Goal: Transaction & Acquisition: Purchase product/service

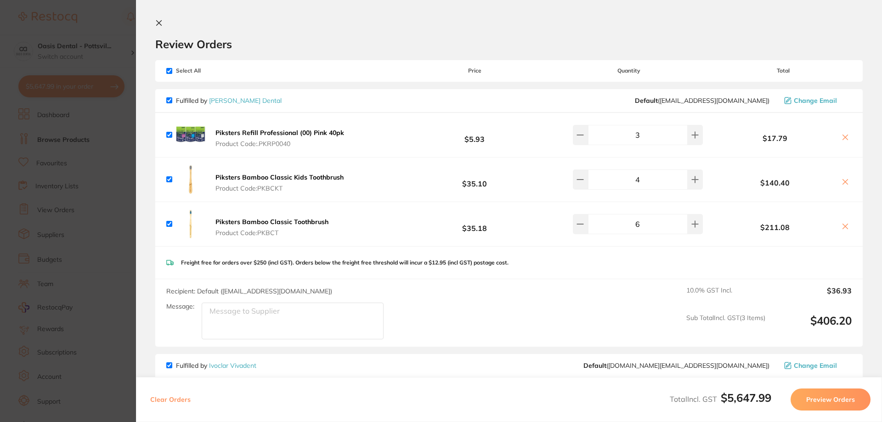
click at [158, 22] on icon at bounding box center [159, 23] width 5 height 5
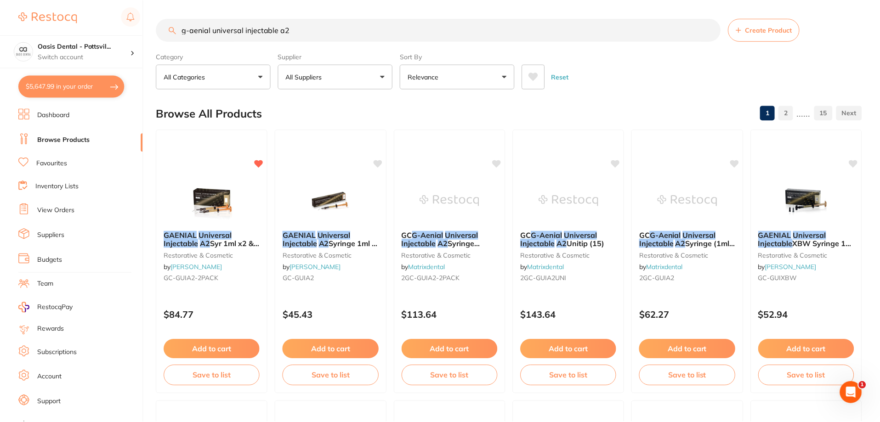
scroll to position [2, 0]
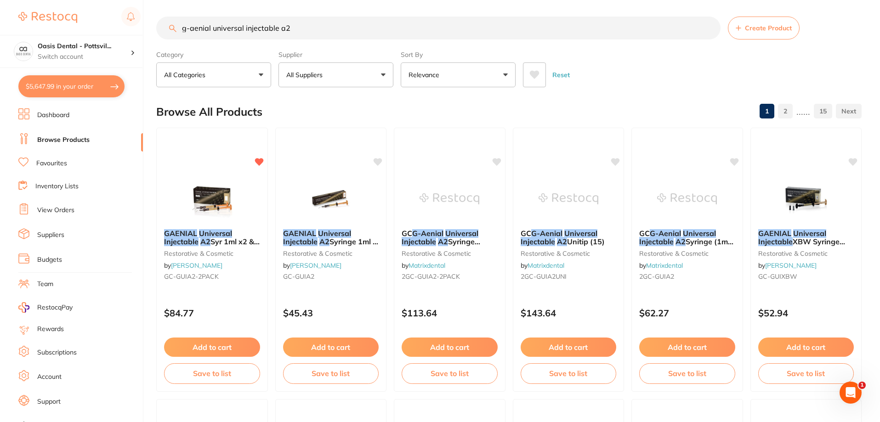
click at [64, 209] on link "View Orders" at bounding box center [55, 210] width 37 height 9
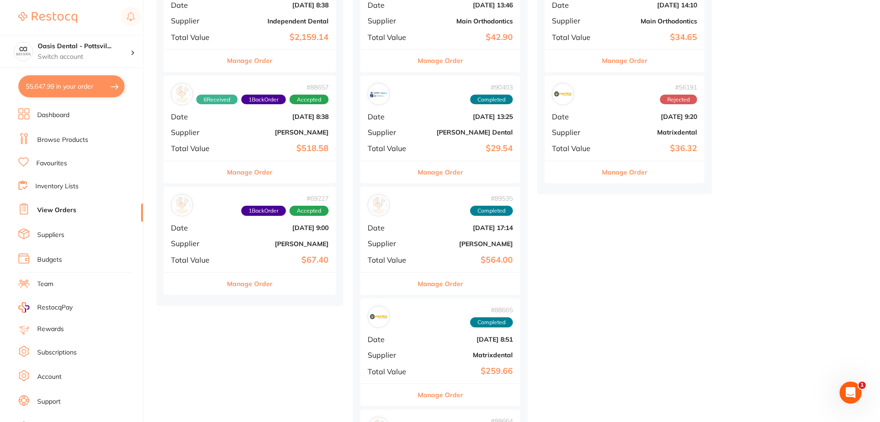
click at [254, 240] on b "[PERSON_NAME]" at bounding box center [278, 243] width 100 height 7
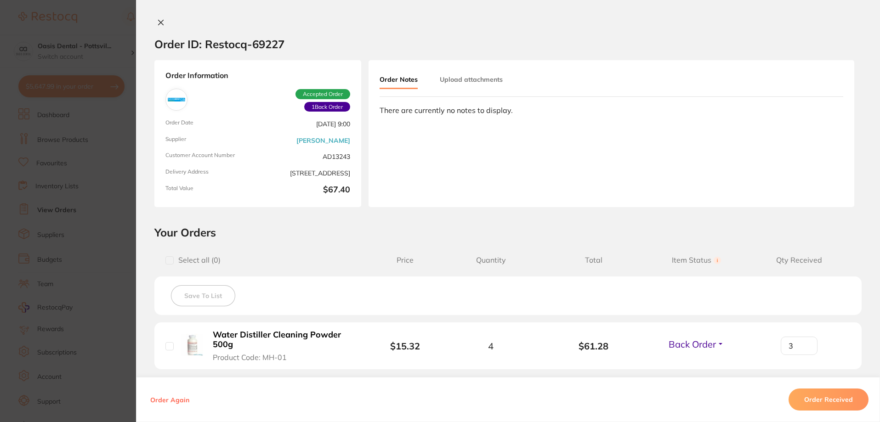
click at [405, 79] on button "Order Notes" at bounding box center [398, 80] width 38 height 18
click at [411, 138] on div "Order Notes Upload attachments There are currently no notes to display." at bounding box center [611, 133] width 486 height 147
click at [158, 23] on icon at bounding box center [160, 22] width 5 height 5
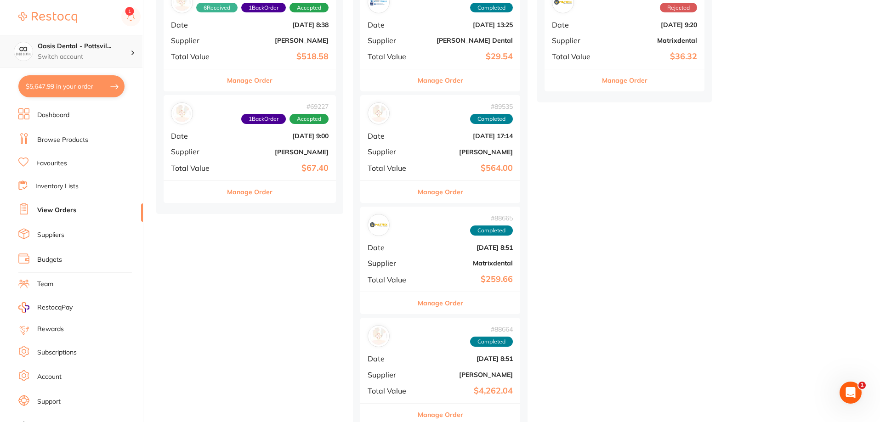
click at [79, 53] on p "Switch account" at bounding box center [84, 56] width 93 height 9
click at [85, 81] on h4 "Oasis Dental - [GEOGRAPHIC_DATA]" at bounding box center [78, 80] width 87 height 18
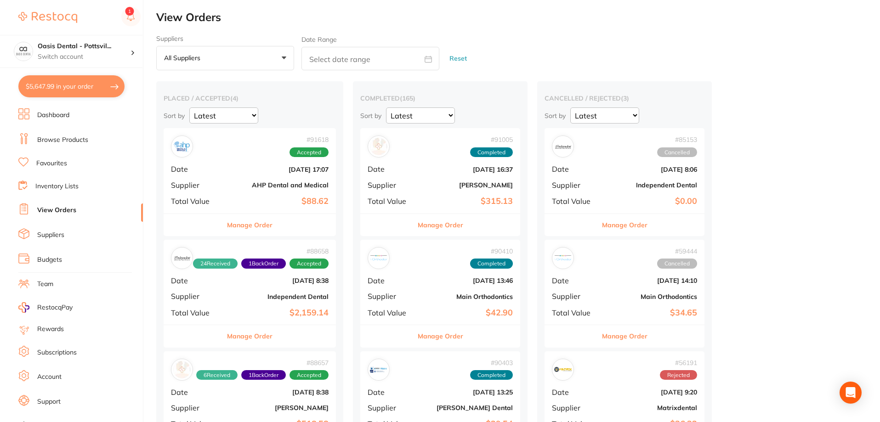
click at [67, 213] on link "View Orders" at bounding box center [56, 210] width 39 height 9
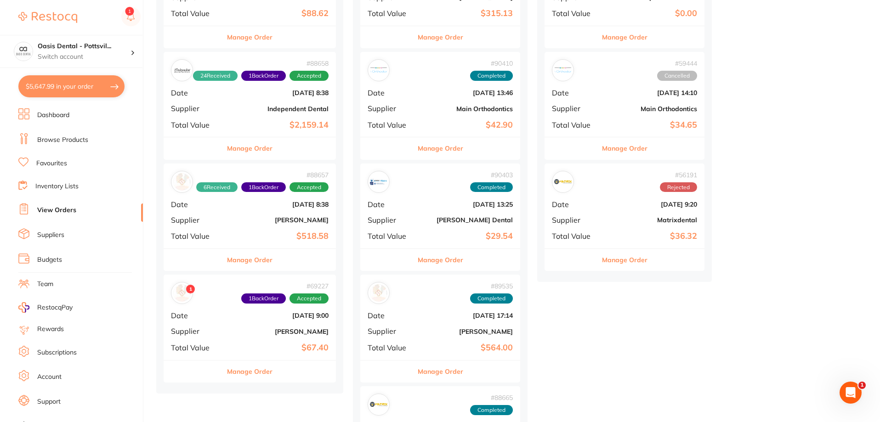
scroll to position [276, 0]
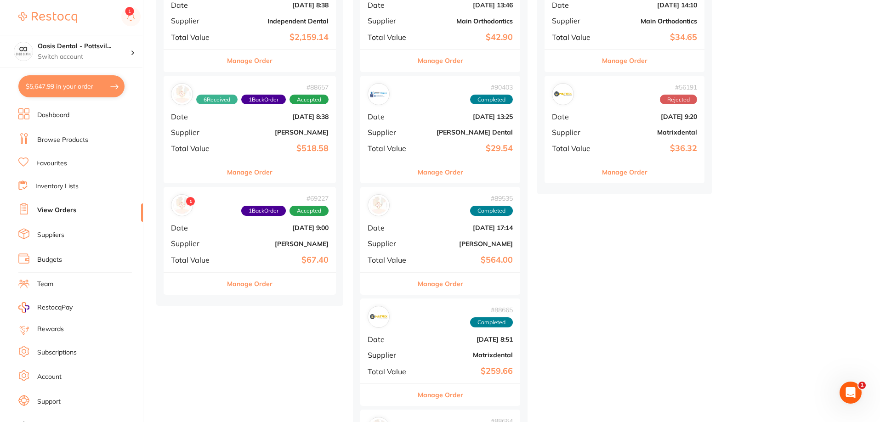
click at [242, 238] on div "1 # 69227 1 Back Order Accepted Date [DATE] 9:00 Supplier [PERSON_NAME] Total V…" at bounding box center [250, 229] width 172 height 85
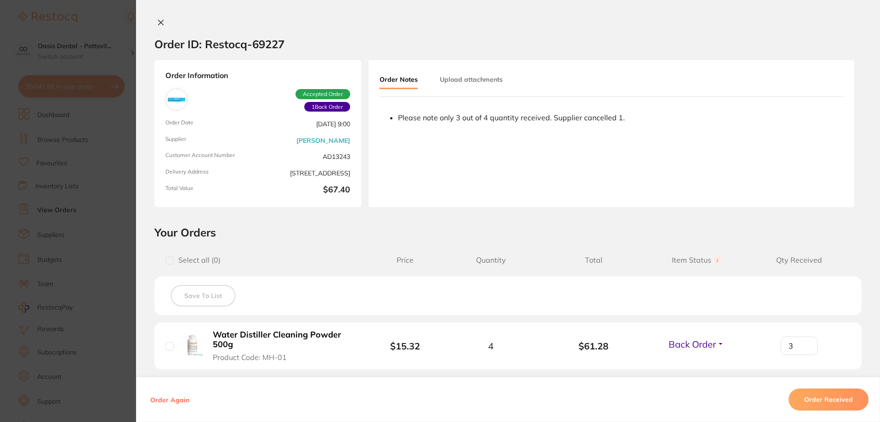
click at [158, 22] on icon at bounding box center [160, 22] width 5 height 5
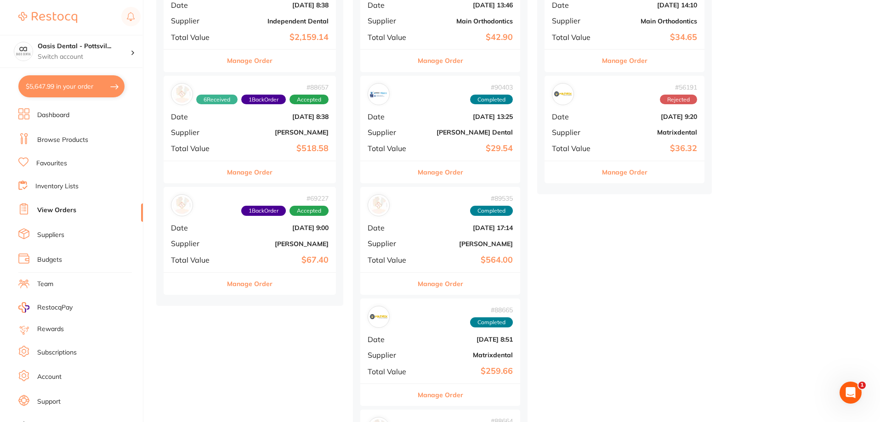
click at [259, 235] on div "# 69227 1 Back Order Accepted Date [DATE] 9:00 Supplier [PERSON_NAME] Total Val…" at bounding box center [250, 229] width 172 height 85
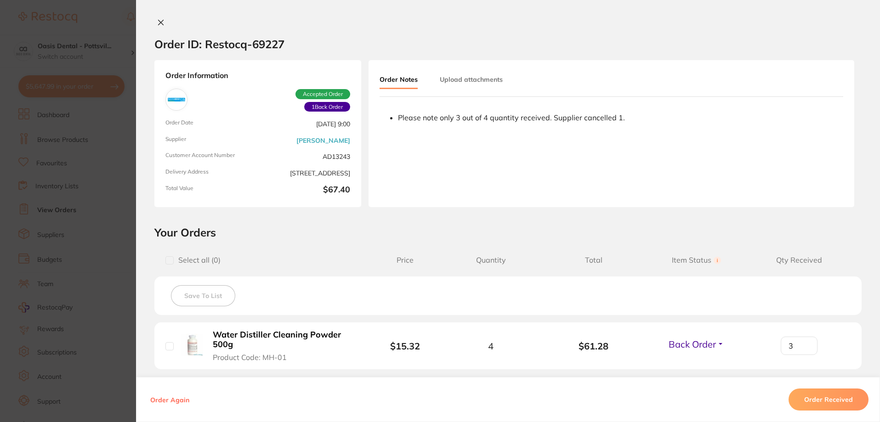
click at [159, 22] on icon at bounding box center [160, 22] width 5 height 5
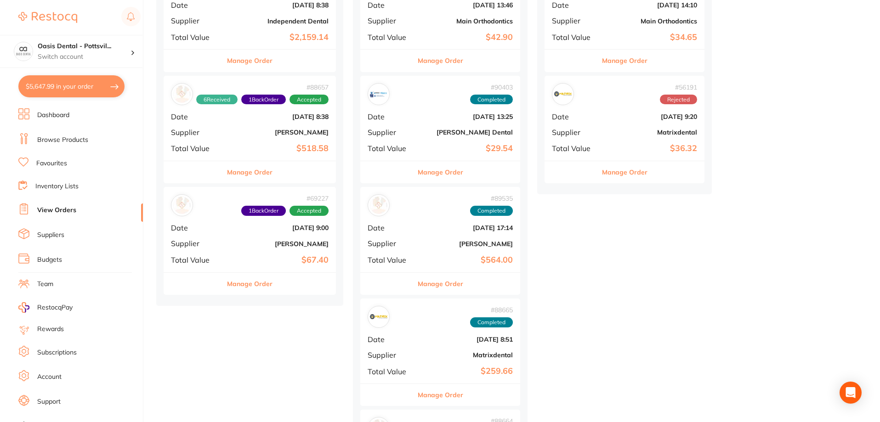
click at [263, 286] on button "Manage Order" at bounding box center [249, 284] width 45 height 22
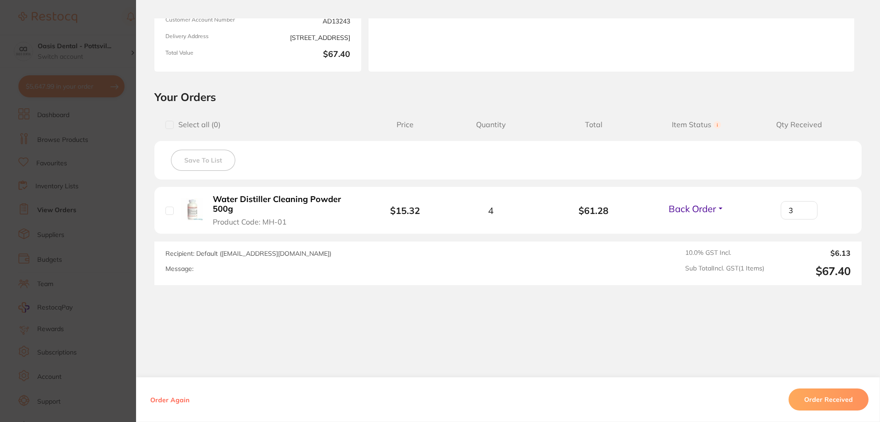
scroll to position [44, 0]
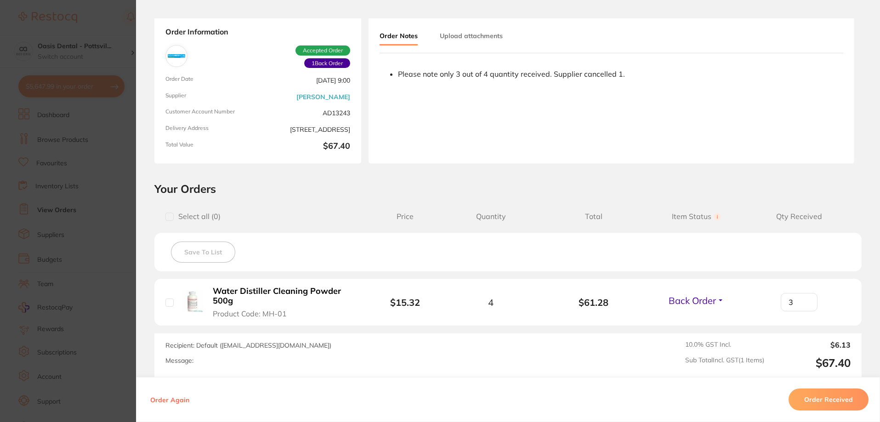
click at [214, 364] on div "Message:" at bounding box center [370, 361] width 411 height 8
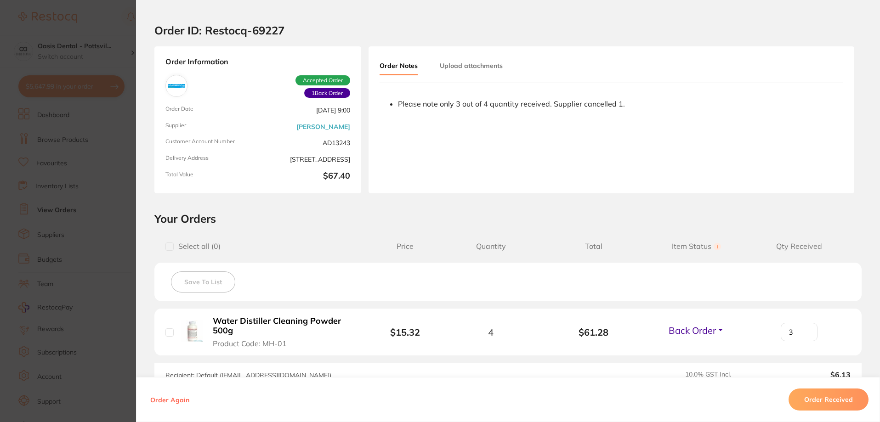
scroll to position [0, 0]
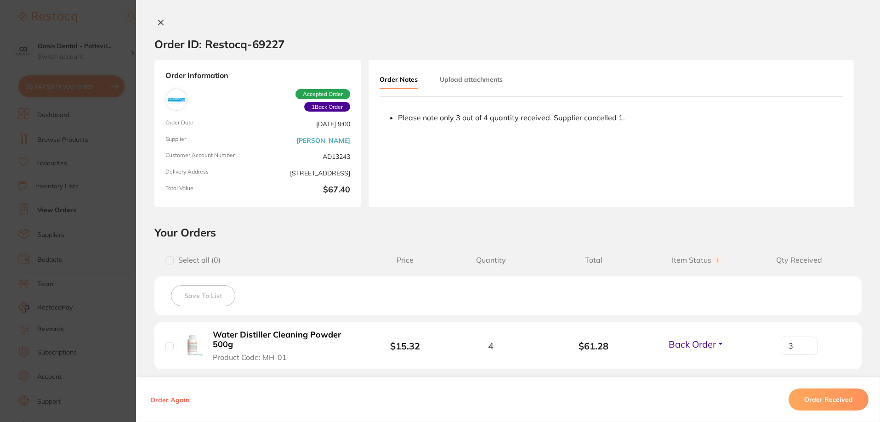
click at [487, 79] on button "Upload attachments" at bounding box center [471, 79] width 63 height 17
click at [404, 80] on button "Order Notes" at bounding box center [398, 79] width 38 height 17
click at [158, 22] on icon at bounding box center [160, 22] width 5 height 5
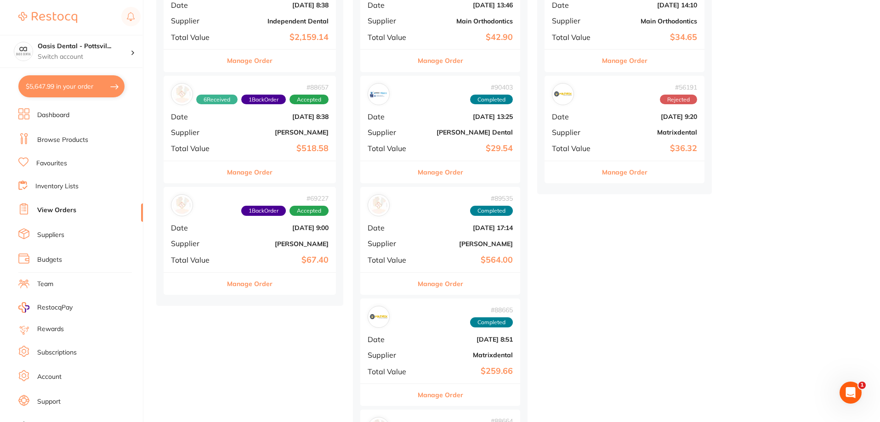
click at [253, 240] on b "[PERSON_NAME]" at bounding box center [278, 243] width 100 height 7
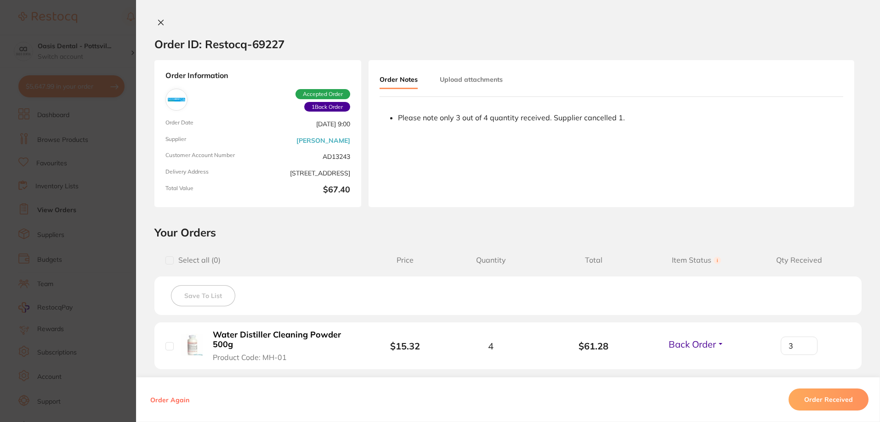
click at [459, 78] on button "Upload attachments" at bounding box center [471, 79] width 63 height 17
click at [401, 79] on button "Order Notes" at bounding box center [398, 79] width 38 height 17
click at [441, 165] on ul "Please note only 3 out of 4 quantity received. Supplier cancelled 1." at bounding box center [610, 155] width 463 height 85
drag, startPoint x: 448, startPoint y: 158, endPoint x: 440, endPoint y: 147, distance: 14.2
click at [440, 147] on ul "Please note only 3 out of 4 quantity received. Supplier cancelled 1." at bounding box center [610, 155] width 463 height 85
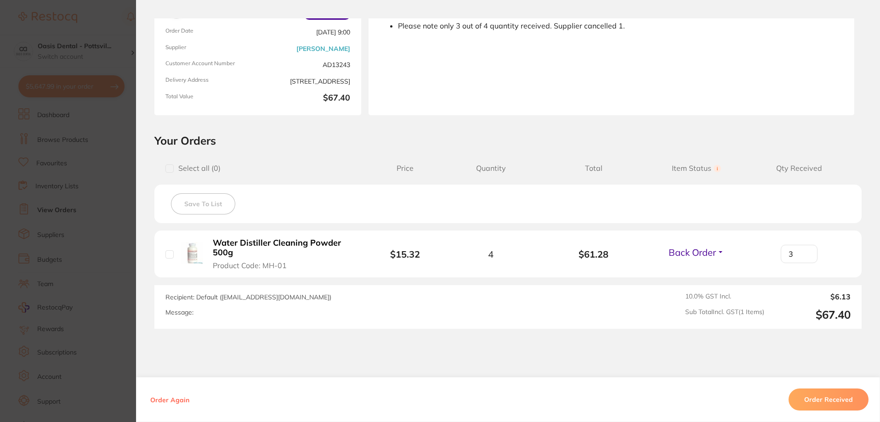
scroll to position [46, 0]
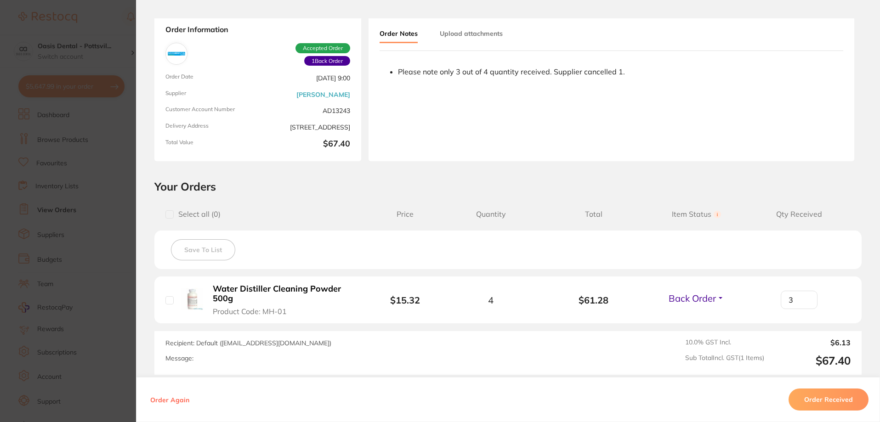
click at [501, 305] on li "Water Distiller Cleaning Powder 500g Product Code: MH-01 $15.32 4 $61.28 Back O…" at bounding box center [507, 300] width 707 height 47
click at [580, 314] on li "Water Distiller Cleaning Powder 500g Product Code: MH-01 $15.32 4 $61.28 Back O…" at bounding box center [507, 300] width 707 height 47
click at [488, 31] on button "Upload attachments" at bounding box center [471, 33] width 63 height 17
click at [191, 11] on div "Order ID: Restocq- 69227 Order Information 1 Back Order Accepted Order Order Da…" at bounding box center [508, 211] width 744 height 422
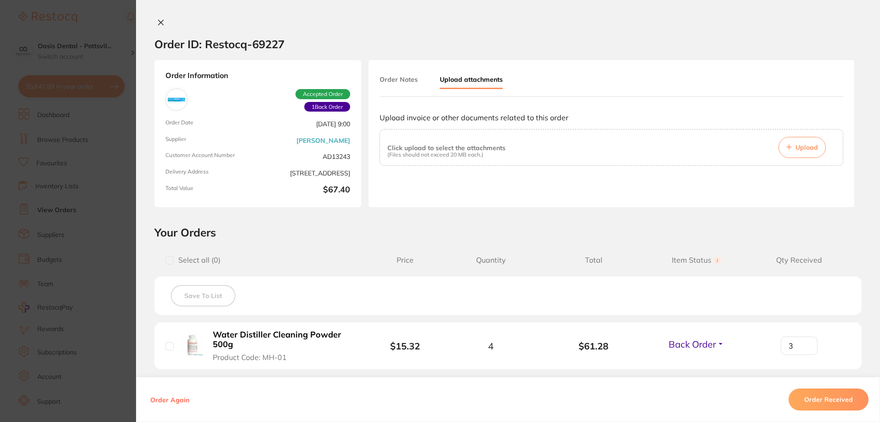
click at [160, 23] on icon at bounding box center [160, 22] width 7 height 7
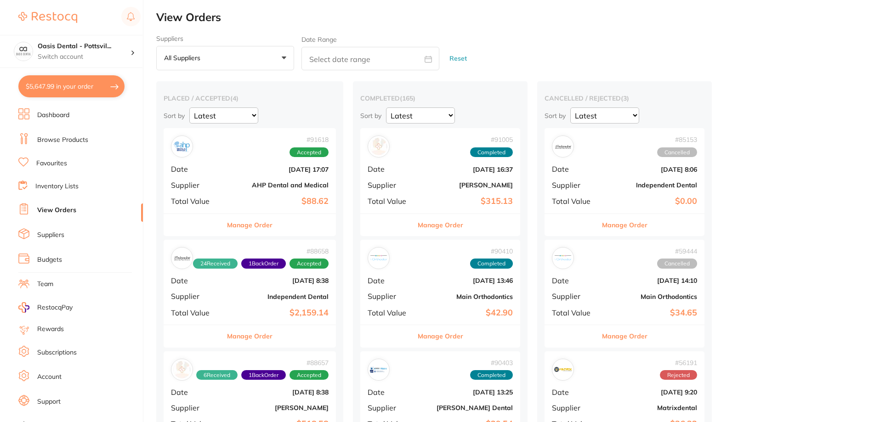
click at [70, 141] on link "Browse Products" at bounding box center [62, 140] width 51 height 9
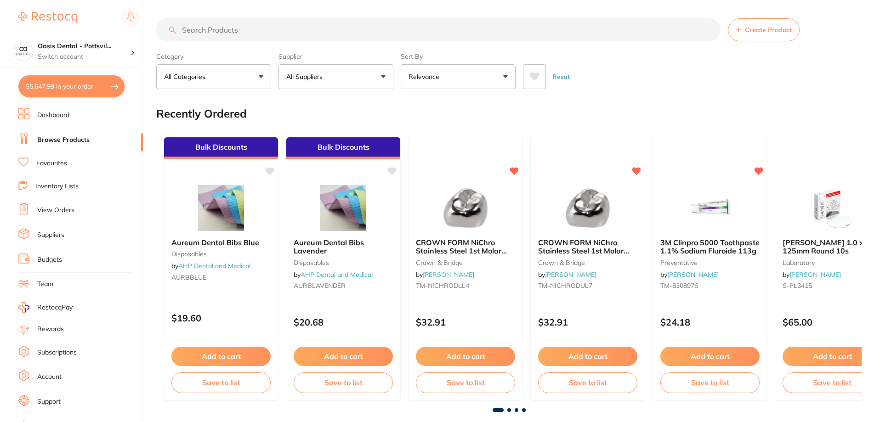
click at [206, 30] on input "search" at bounding box center [438, 29] width 564 height 23
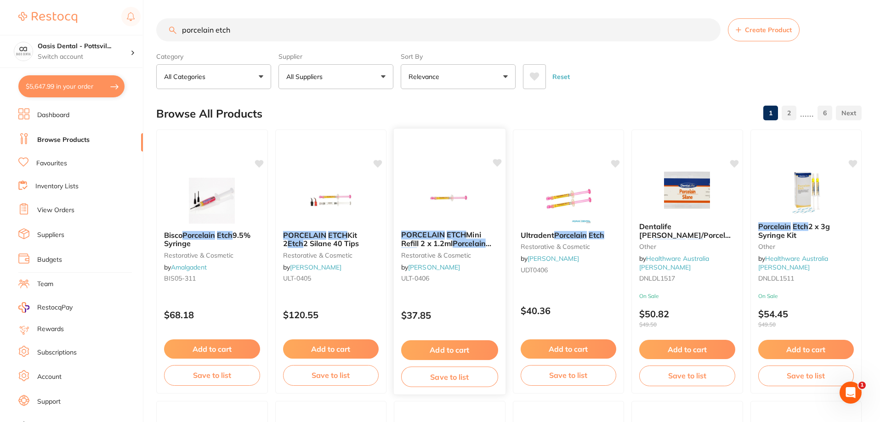
type input "porcelain etch"
click at [463, 280] on small "ULT-0406" at bounding box center [449, 278] width 97 height 7
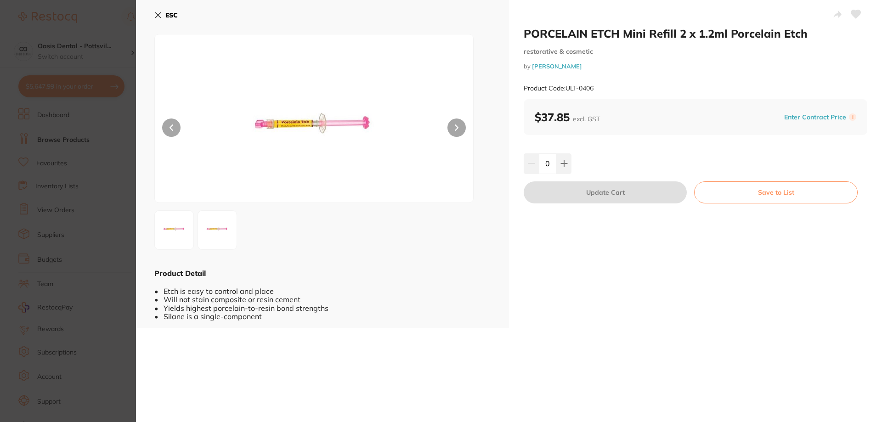
click at [855, 16] on icon at bounding box center [856, 14] width 10 height 8
click at [852, 14] on icon at bounding box center [856, 14] width 10 height 8
click at [563, 166] on icon at bounding box center [564, 164] width 6 height 6
type input "1"
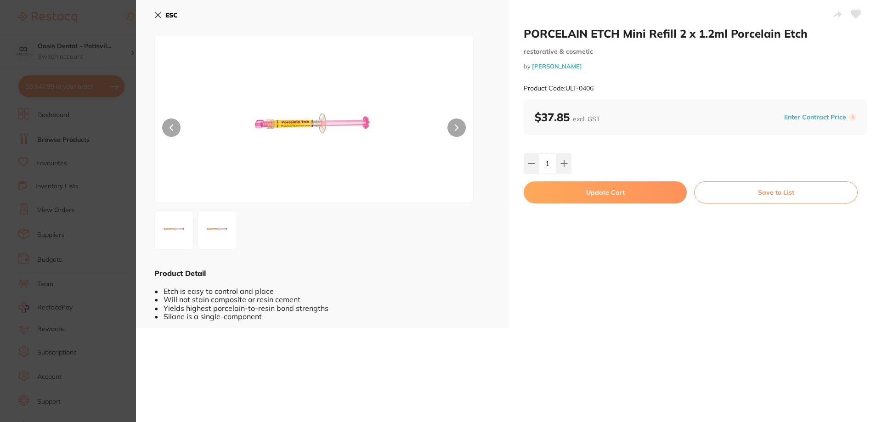
click at [607, 192] on button "Update Cart" at bounding box center [605, 192] width 163 height 22
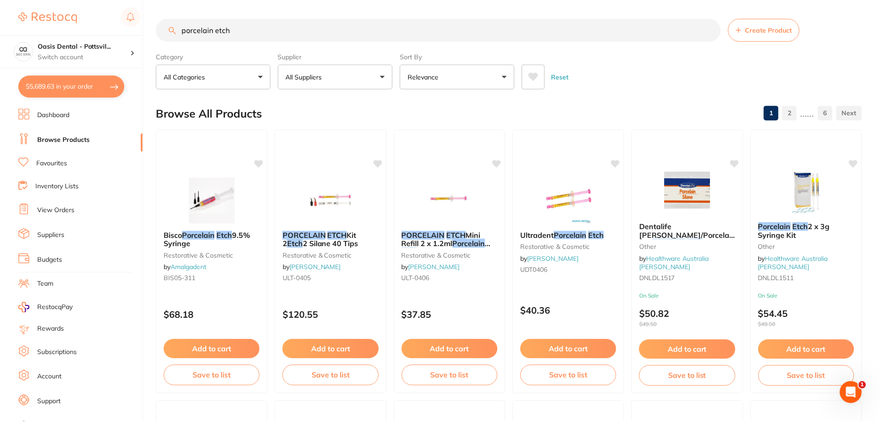
scroll to position [0, 0]
click at [495, 162] on icon at bounding box center [496, 162] width 9 height 8
click at [62, 85] on button "$5,689.63 in your order" at bounding box center [71, 86] width 106 height 22
checkbox input "true"
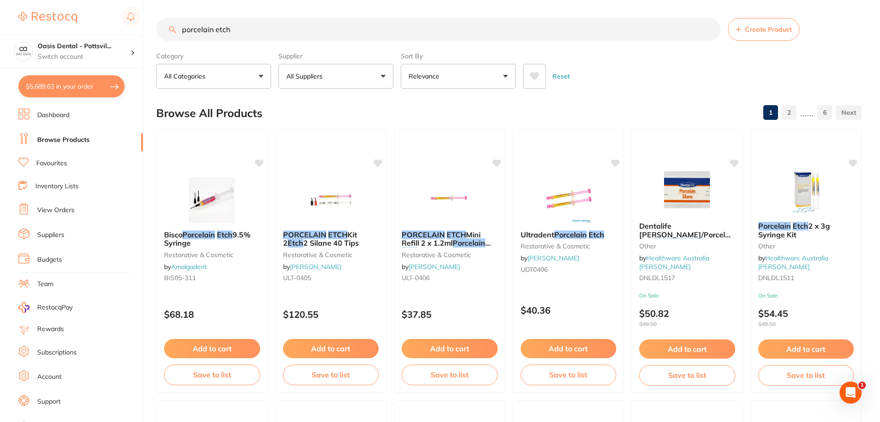
checkbox input "true"
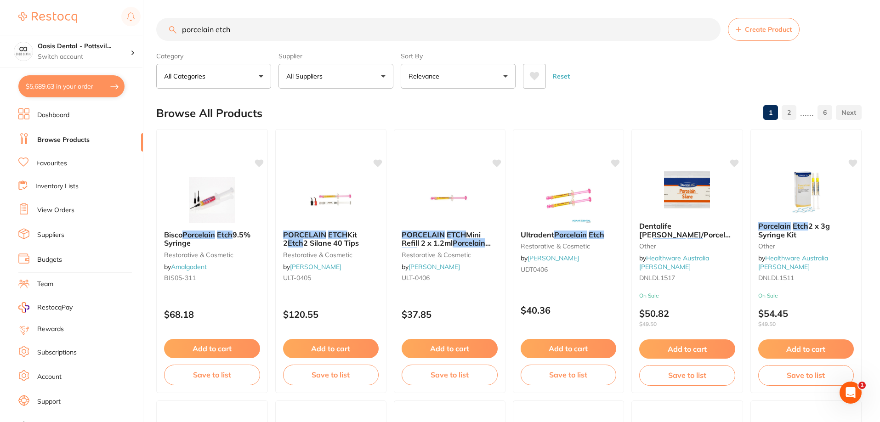
checkbox input "true"
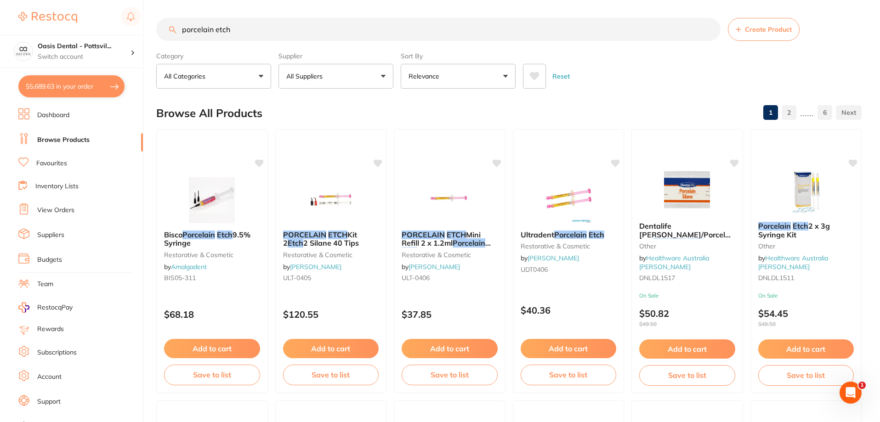
checkbox input "true"
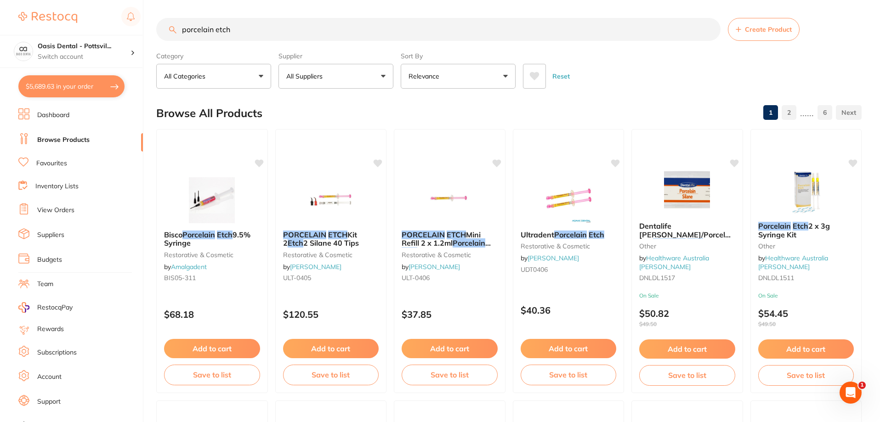
checkbox input "true"
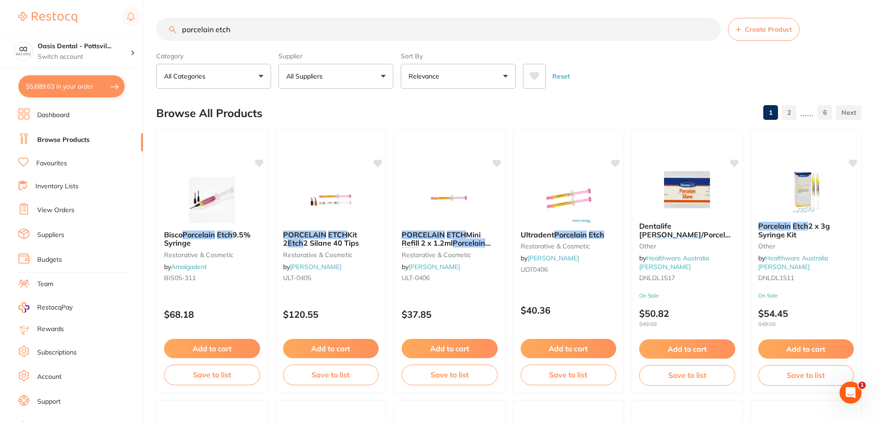
checkbox input "true"
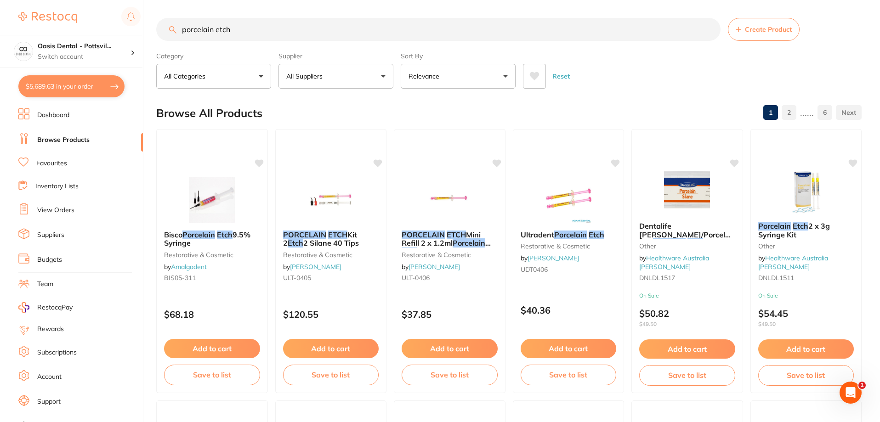
checkbox input "true"
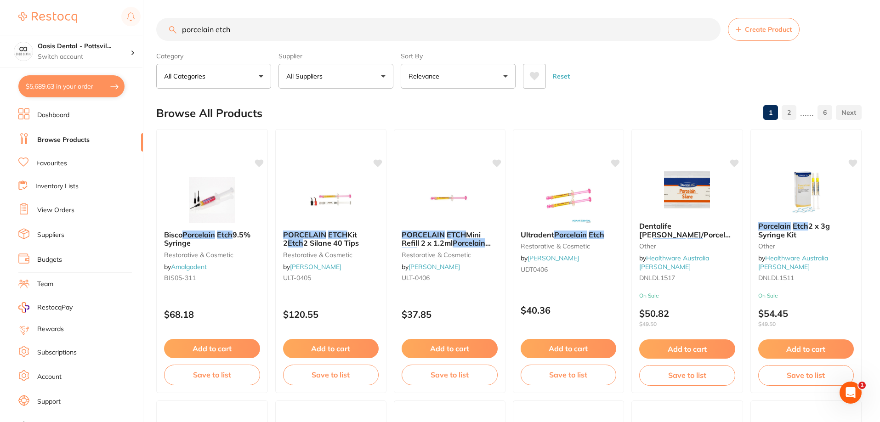
checkbox input "true"
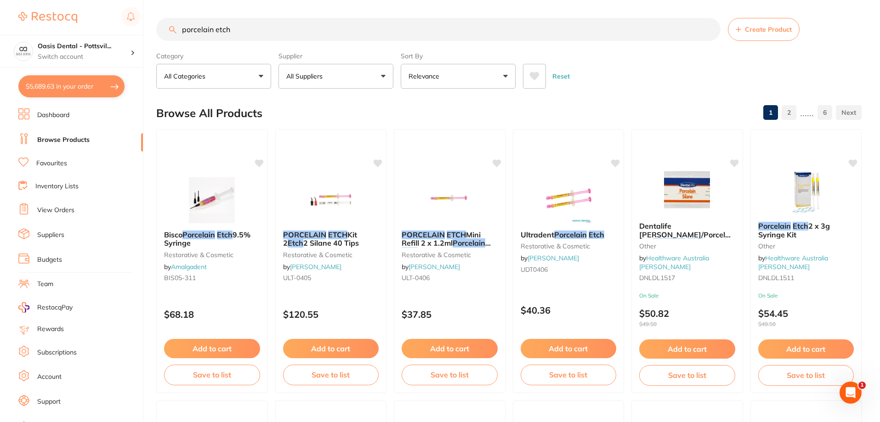
checkbox input "true"
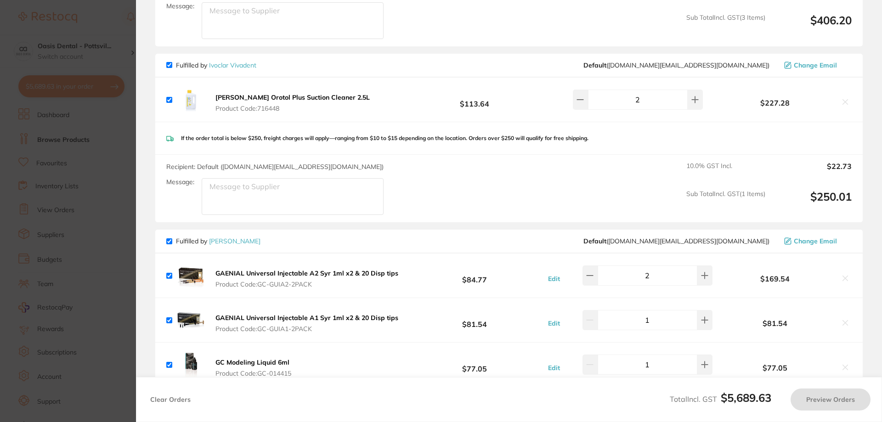
checkbox input "true"
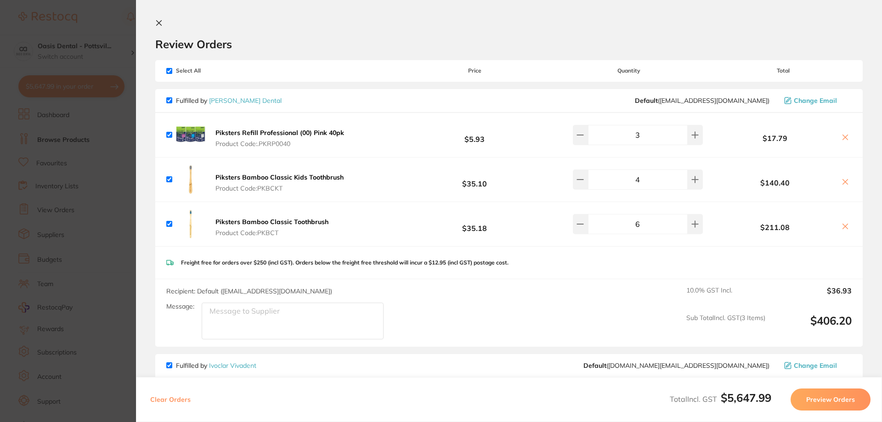
click at [159, 23] on icon at bounding box center [159, 23] width 5 height 5
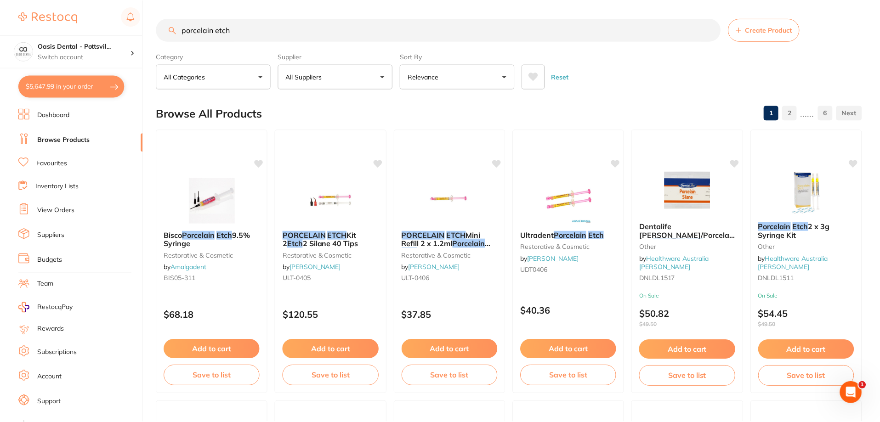
scroll to position [0, 0]
click at [55, 164] on link "Favourites" at bounding box center [51, 163] width 31 height 9
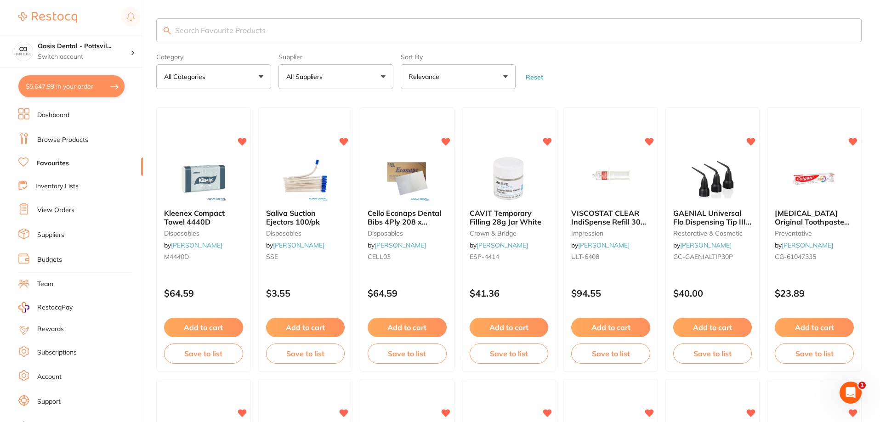
click at [197, 30] on input "search" at bounding box center [508, 30] width 705 height 24
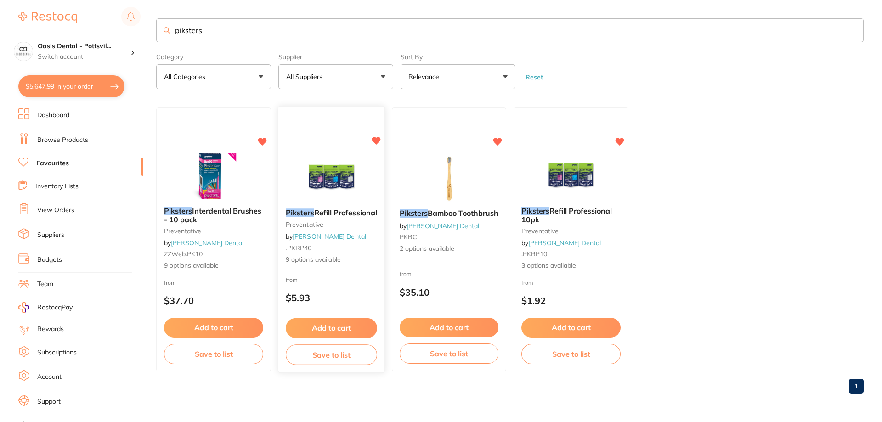
type input "piksters"
click at [355, 239] on div "Piksters Refill Professional preventative by [PERSON_NAME] Dental .PKRP40 9 opt…" at bounding box center [331, 237] width 106 height 71
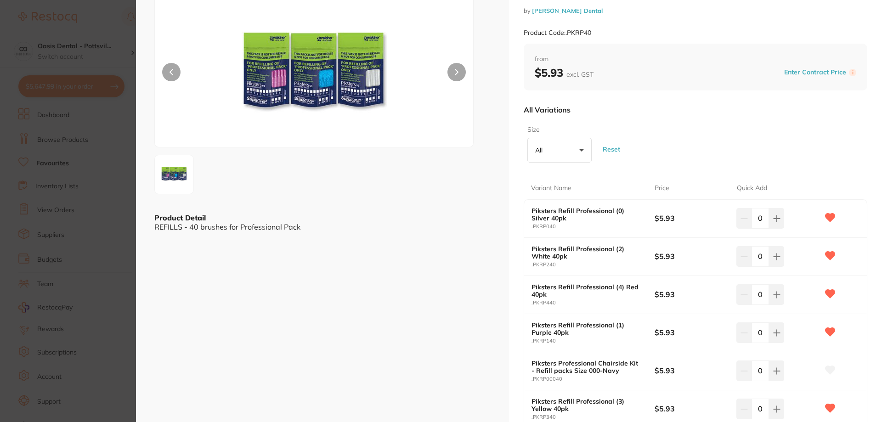
scroll to position [92, 0]
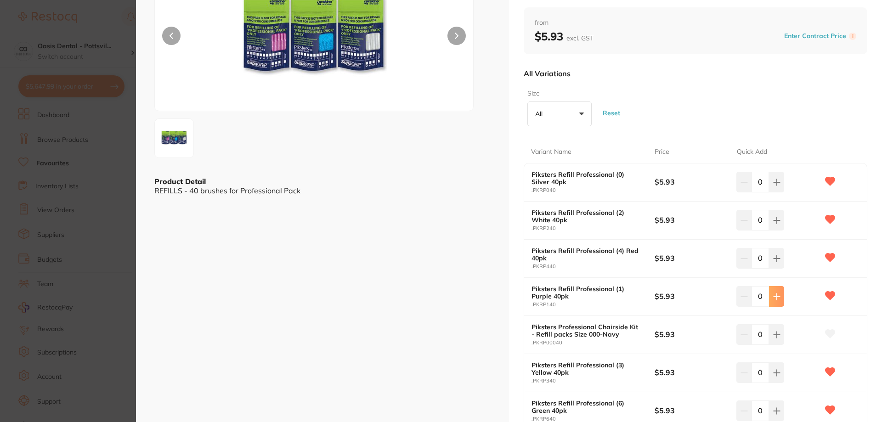
click at [774, 296] on icon at bounding box center [776, 296] width 7 height 7
type input "3"
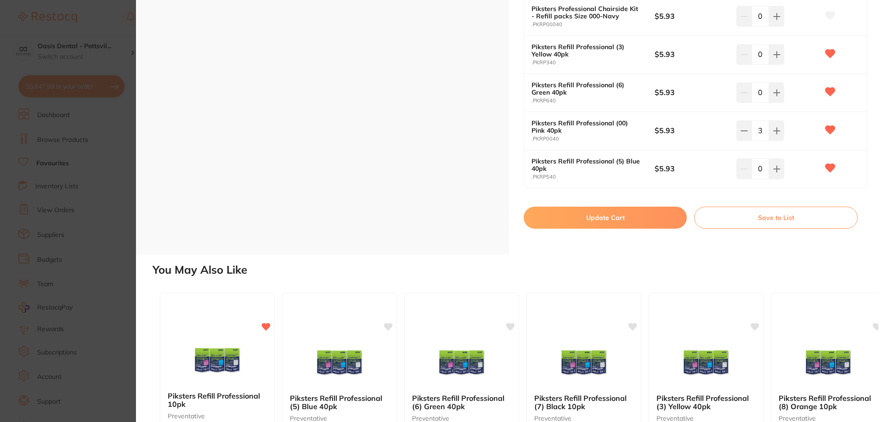
scroll to position [413, 0]
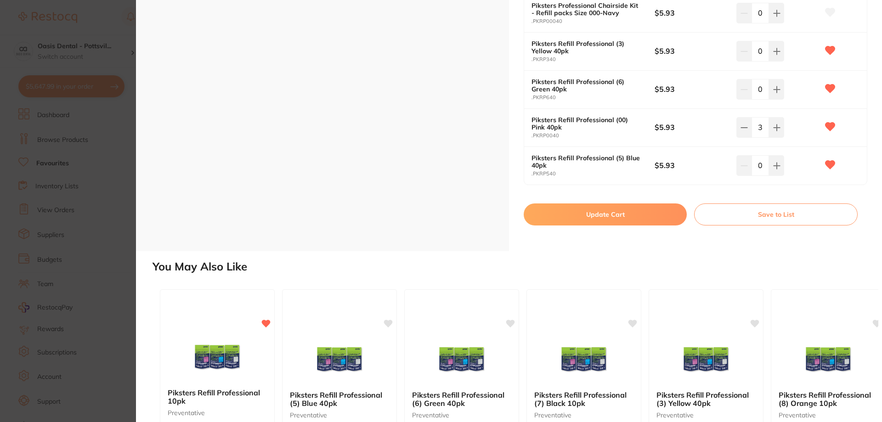
click at [607, 215] on button "Update Cart" at bounding box center [605, 214] width 163 height 22
checkbox input "false"
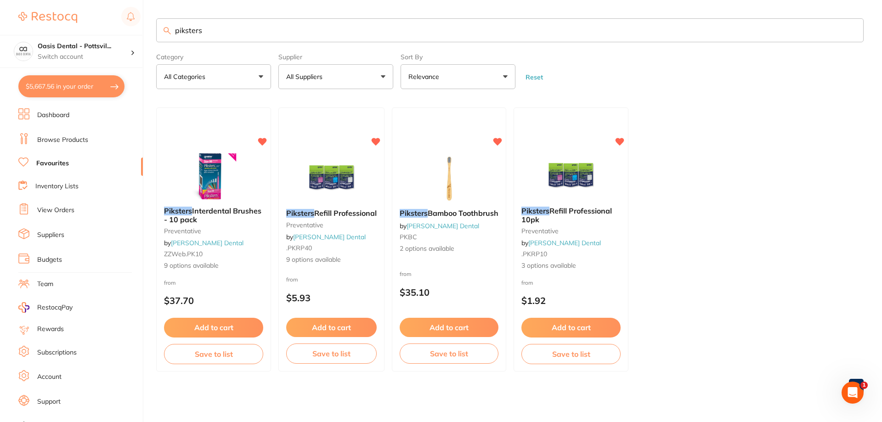
scroll to position [0, 0]
drag, startPoint x: 172, startPoint y: 33, endPoint x: 294, endPoint y: 45, distance: 122.4
click at [294, 45] on section "piksters Category All Categories All Categories preventative Clear Category fal…" at bounding box center [509, 53] width 707 height 71
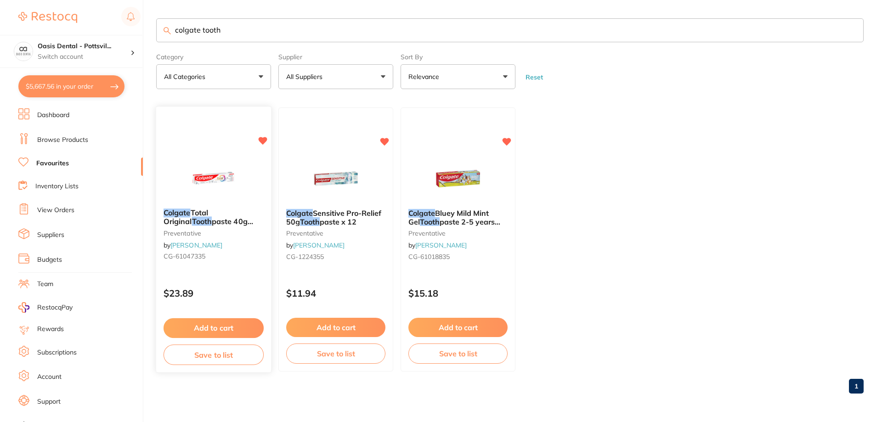
type input "colgate tooth"
click at [237, 260] on div "[MEDICAL_DATA] Original Tooth paste 40g Pack of 24 preventative by [PERSON_NAME…" at bounding box center [214, 236] width 114 height 69
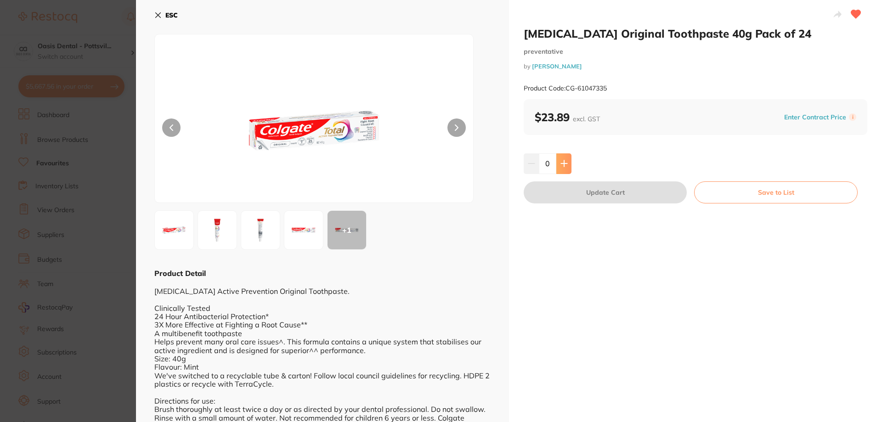
click at [566, 164] on icon at bounding box center [564, 164] width 6 height 6
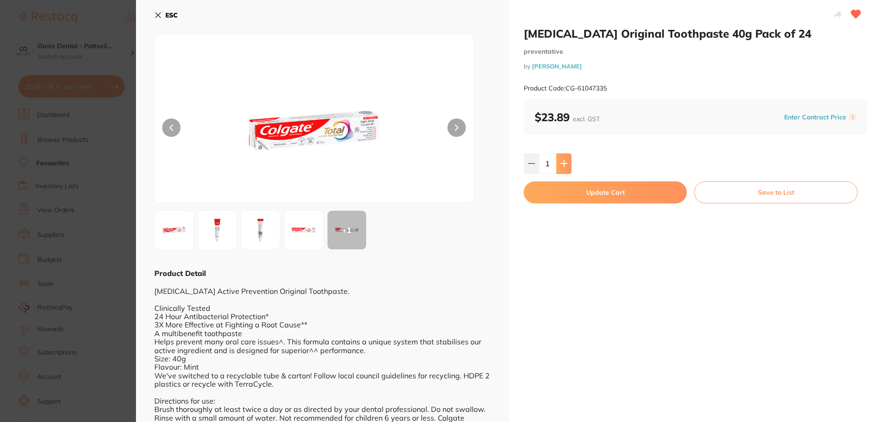
click at [565, 164] on icon at bounding box center [564, 164] width 6 height 6
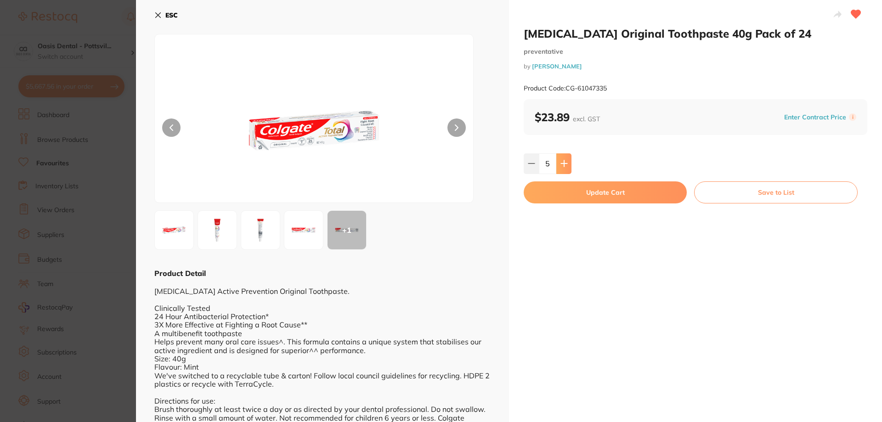
type input "6"
click at [604, 195] on button "Update Cart" at bounding box center [605, 192] width 163 height 22
checkbox input "false"
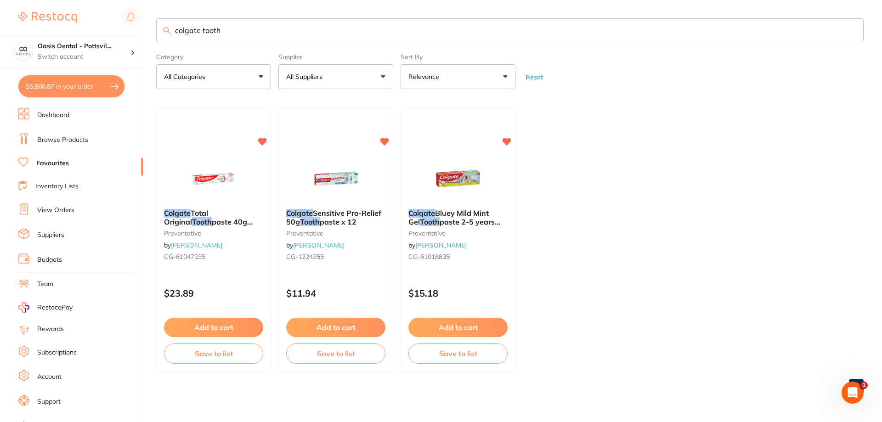
drag, startPoint x: 177, startPoint y: 29, endPoint x: 304, endPoint y: 29, distance: 127.2
click at [304, 29] on input "colgate tooth" at bounding box center [509, 30] width 707 height 24
type input "c"
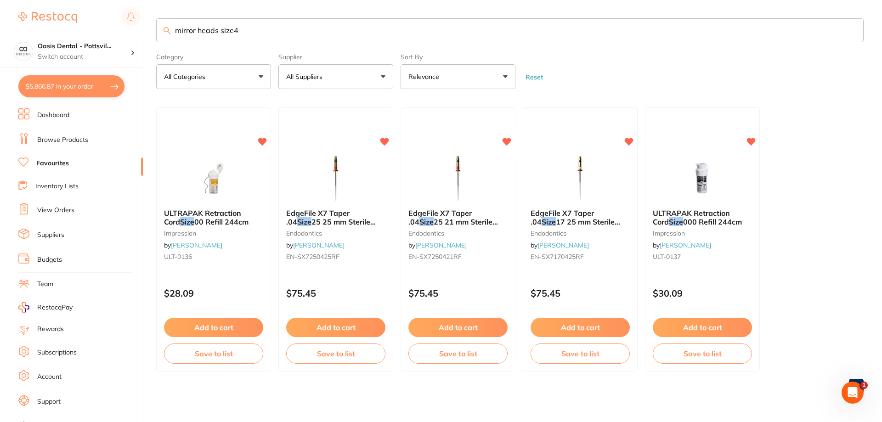
type input "mirror heads size4"
click at [49, 140] on link "Browse Products" at bounding box center [62, 140] width 51 height 9
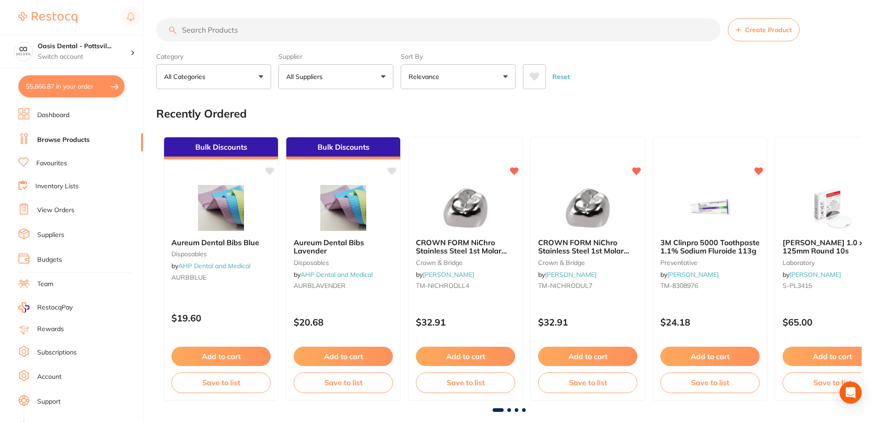
click at [200, 28] on input "search" at bounding box center [438, 29] width 564 height 23
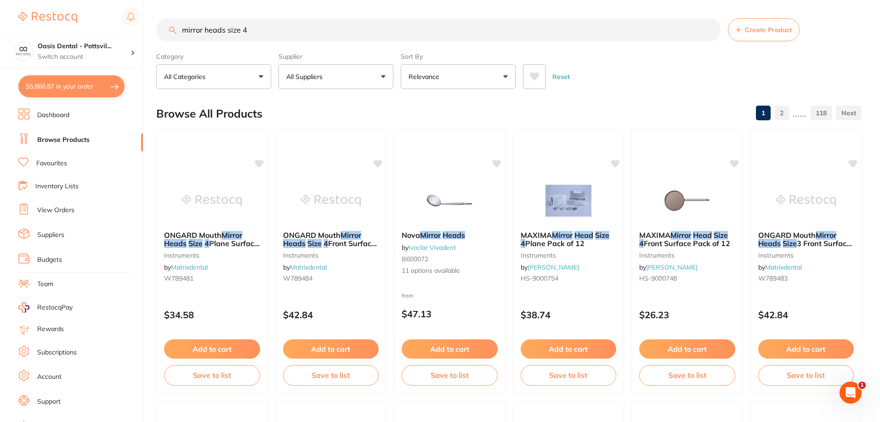
type input "mirror heads size 4"
click at [383, 78] on button "All Suppliers" at bounding box center [335, 76] width 115 height 25
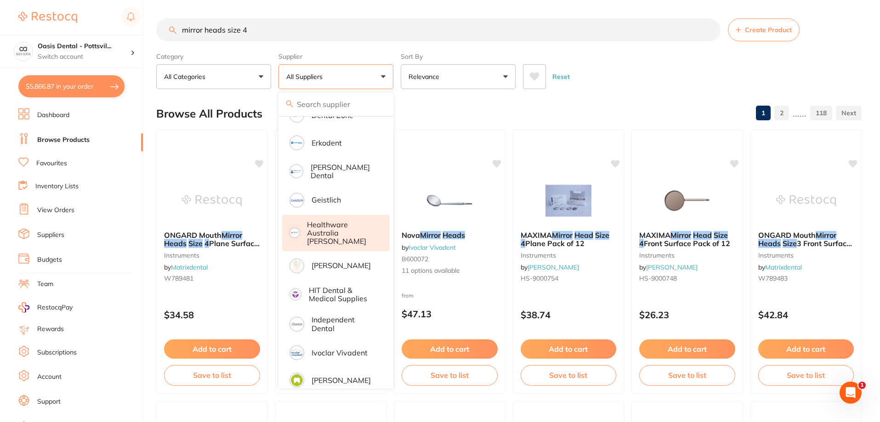
scroll to position [322, 0]
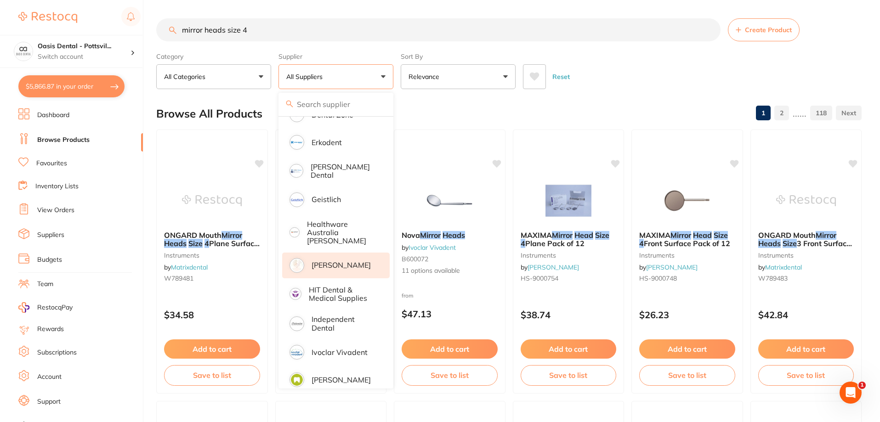
click at [322, 261] on p "[PERSON_NAME]" at bounding box center [340, 265] width 59 height 8
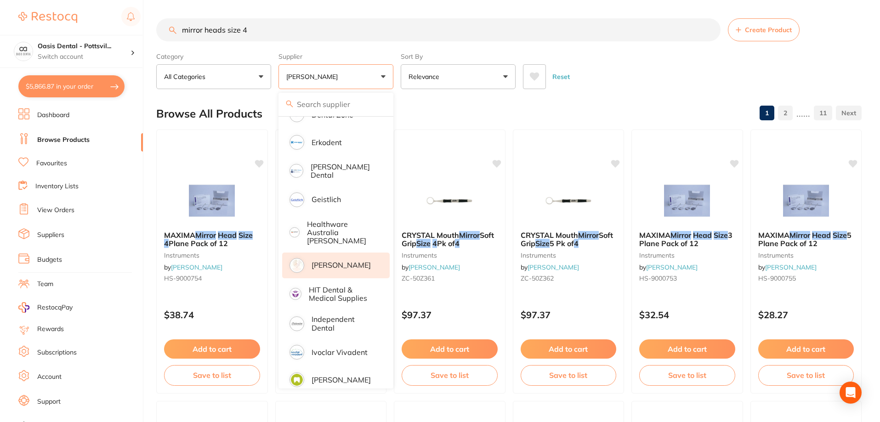
click at [528, 115] on div "Browse All Products 1 2 ...... 11" at bounding box center [508, 113] width 705 height 31
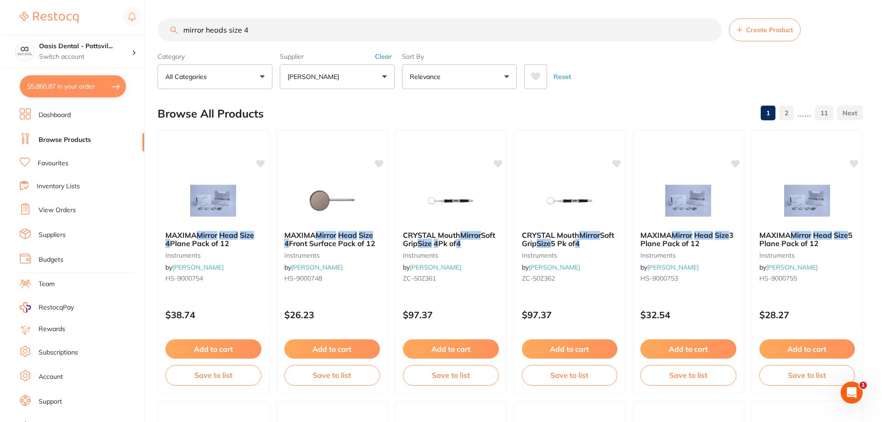
scroll to position [0, 0]
click at [240, 279] on small "HS-9000754" at bounding box center [212, 278] width 97 height 7
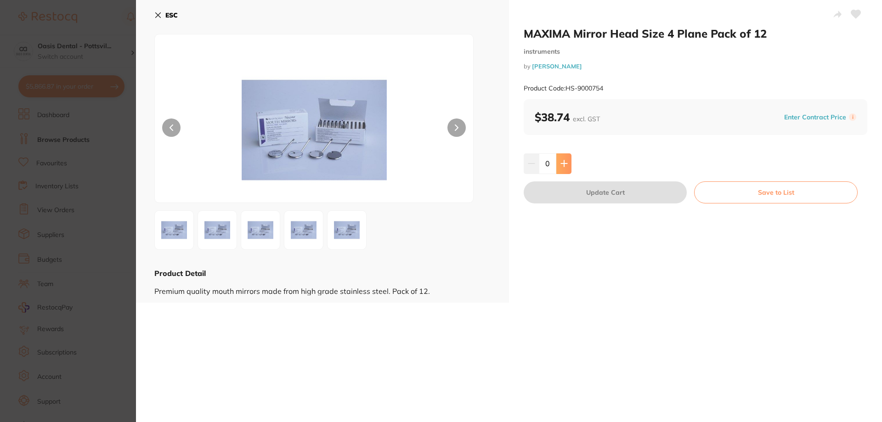
click at [566, 162] on icon at bounding box center [563, 163] width 7 height 7
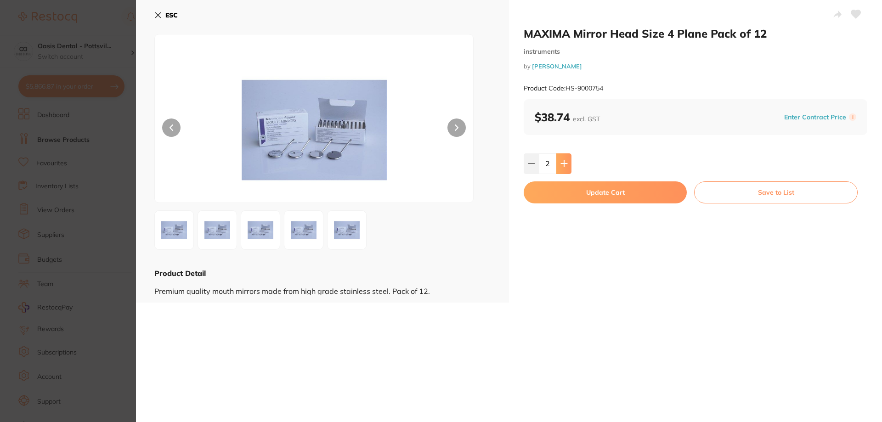
click at [566, 162] on icon at bounding box center [563, 163] width 7 height 7
type input "3"
click at [601, 194] on button "Update Cart" at bounding box center [605, 192] width 163 height 22
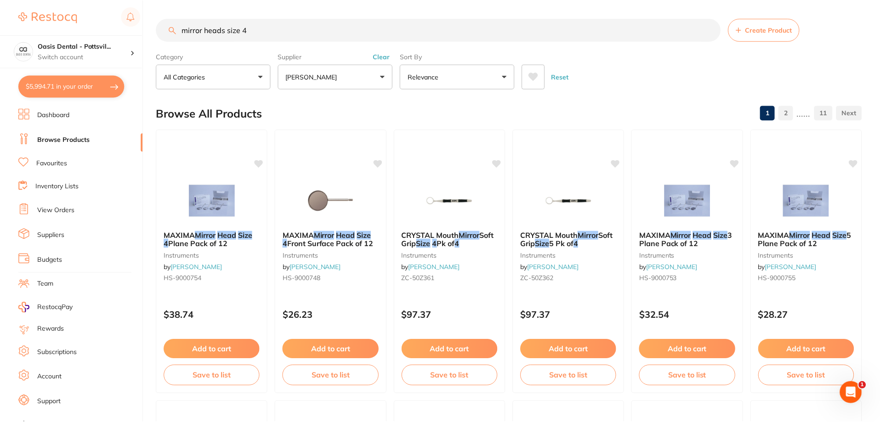
scroll to position [0, 0]
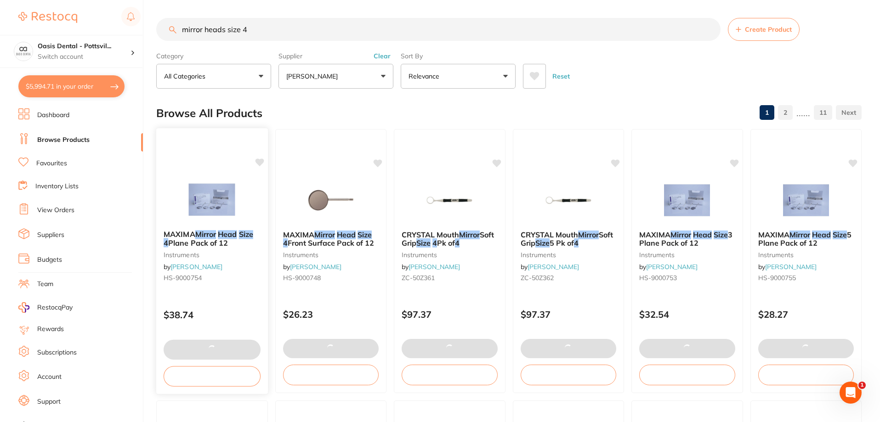
click at [256, 162] on icon at bounding box center [259, 162] width 9 height 8
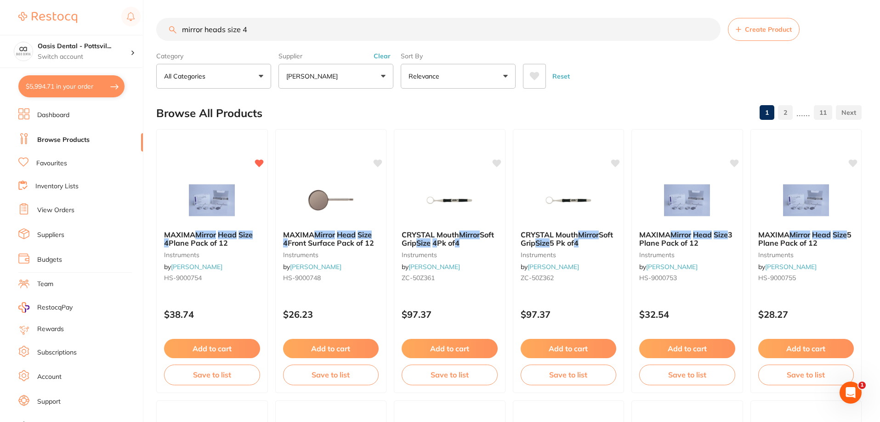
scroll to position [322, 0]
